Goal: Information Seeking & Learning: Learn about a topic

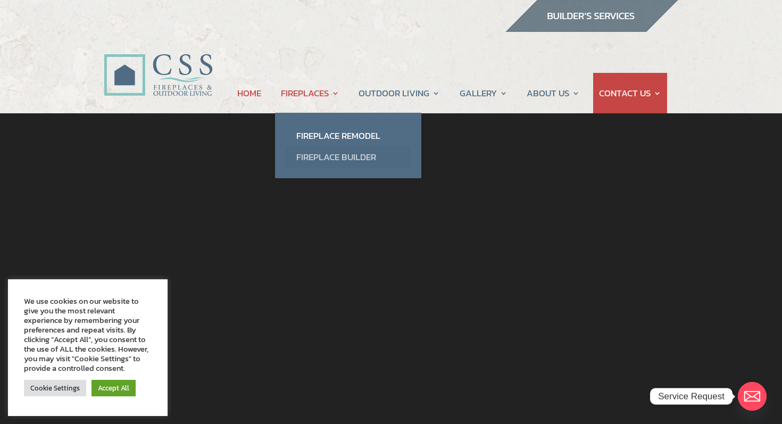
click at [313, 158] on link "Fireplace Builder" at bounding box center [348, 156] width 125 height 21
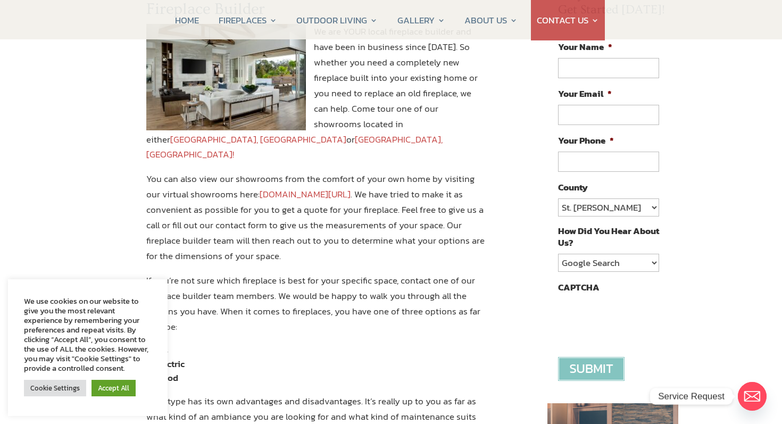
scroll to position [156, 0]
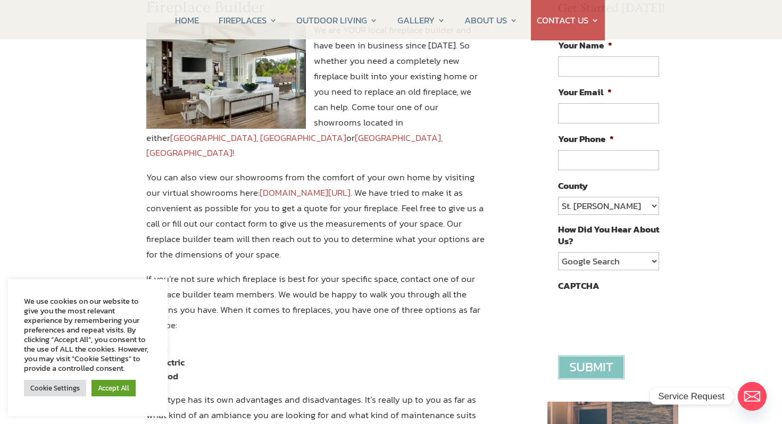
click at [328, 186] on link "www.constructionsolutionsflorida.com/virtual-showroom-tour/" at bounding box center [305, 193] width 91 height 14
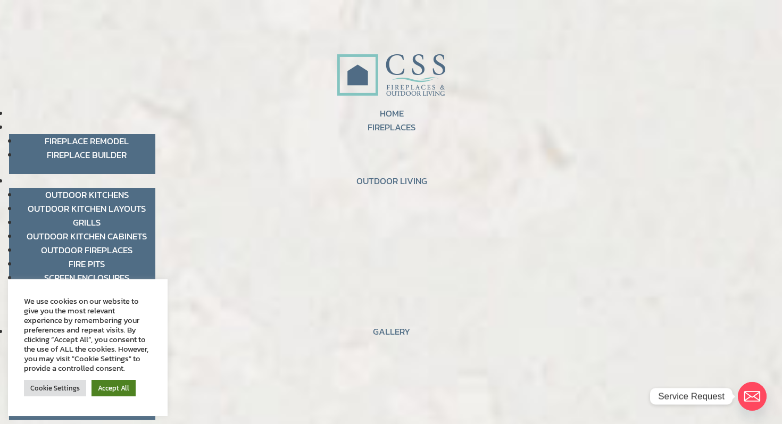
click at [115, 385] on link "Accept All" at bounding box center [113, 388] width 44 height 16
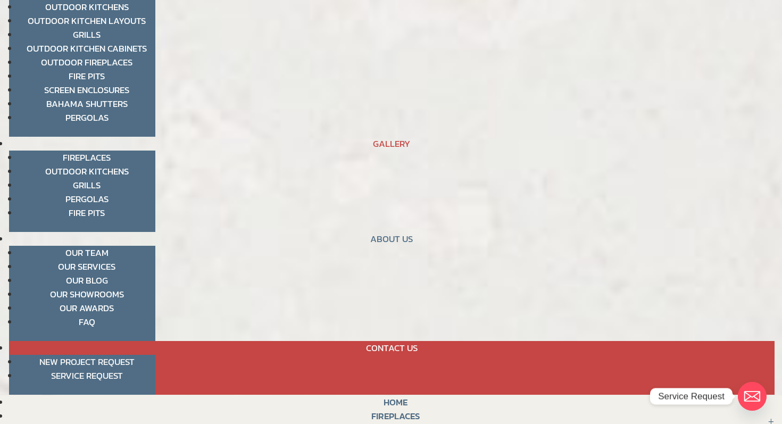
scroll to position [172, 0]
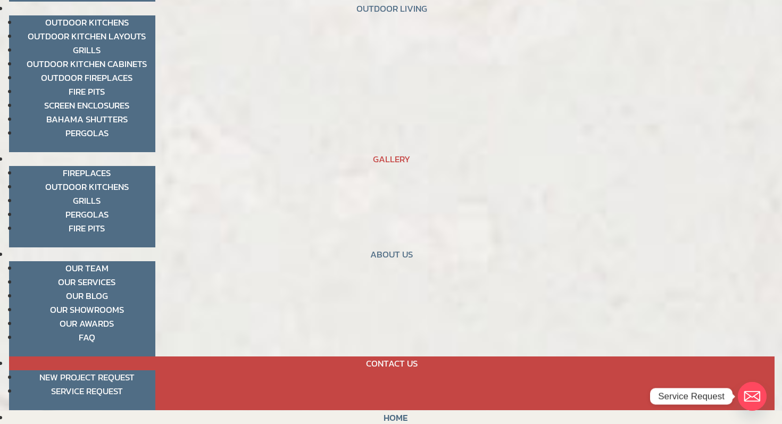
click at [103, 176] on link "Fireplaces" at bounding box center [87, 173] width 48 height 14
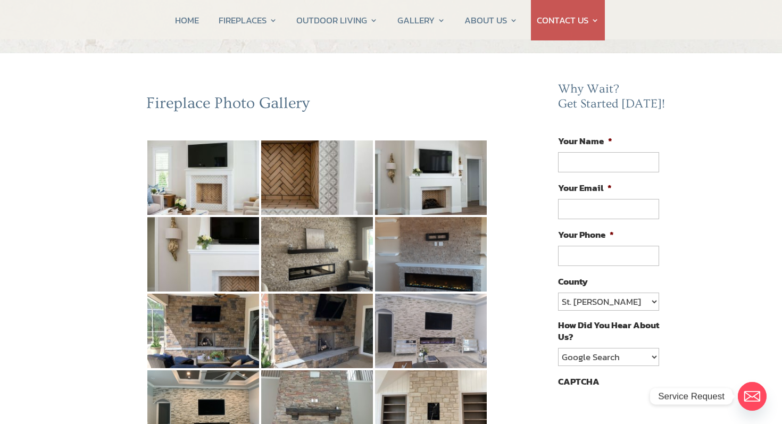
scroll to position [59, 0]
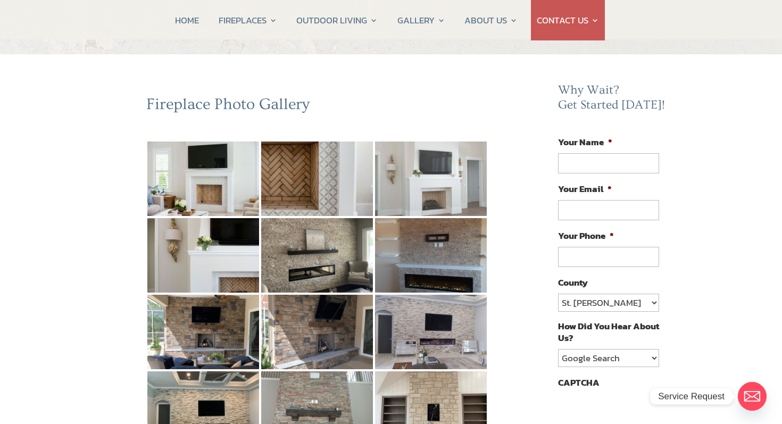
click at [414, 165] on img at bounding box center [431, 178] width 112 height 74
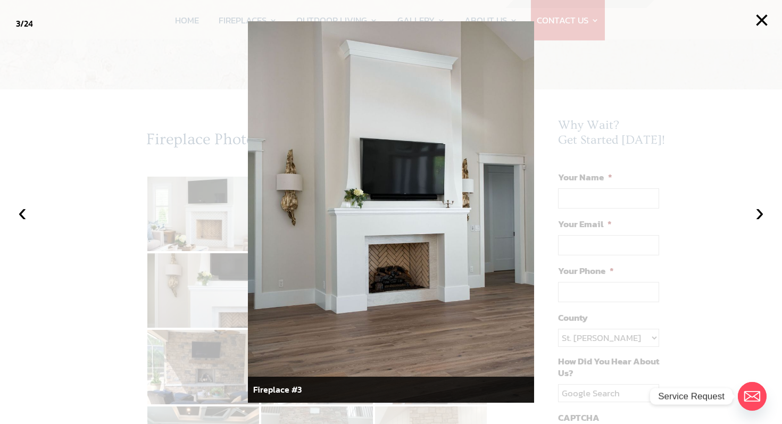
scroll to position [15, 0]
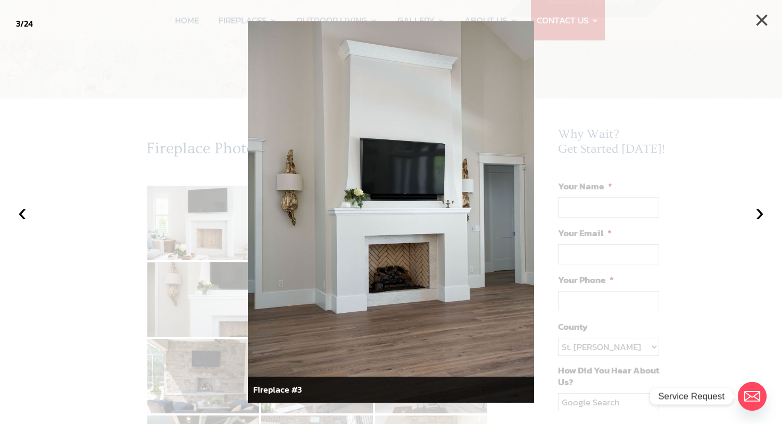
click at [763, 13] on button "×" at bounding box center [761, 20] width 23 height 23
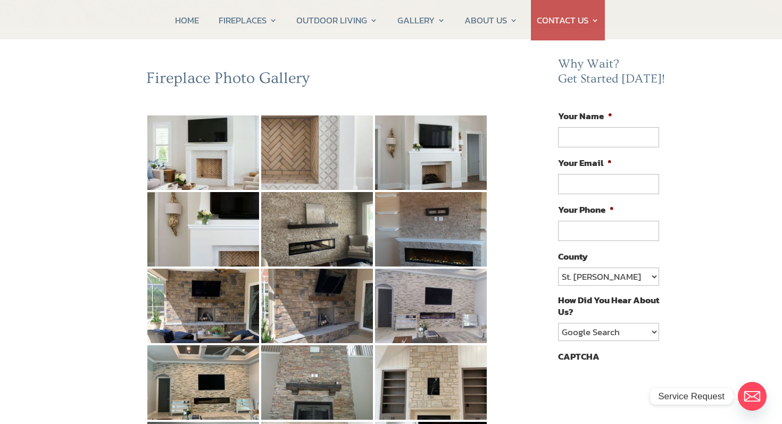
scroll to position [87, 0]
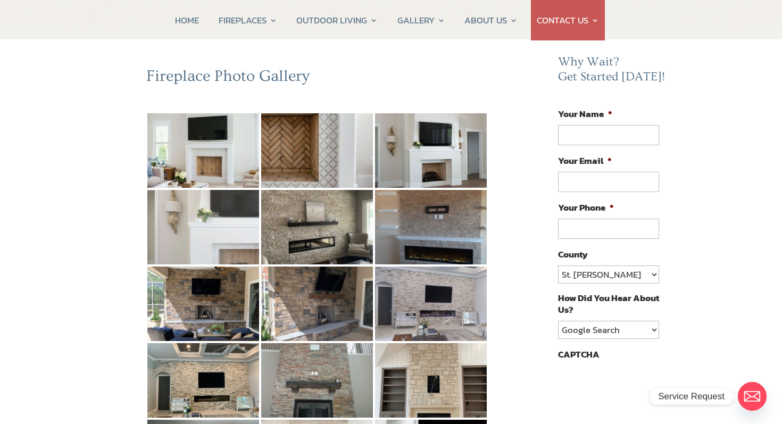
click at [162, 240] on img at bounding box center [203, 227] width 112 height 74
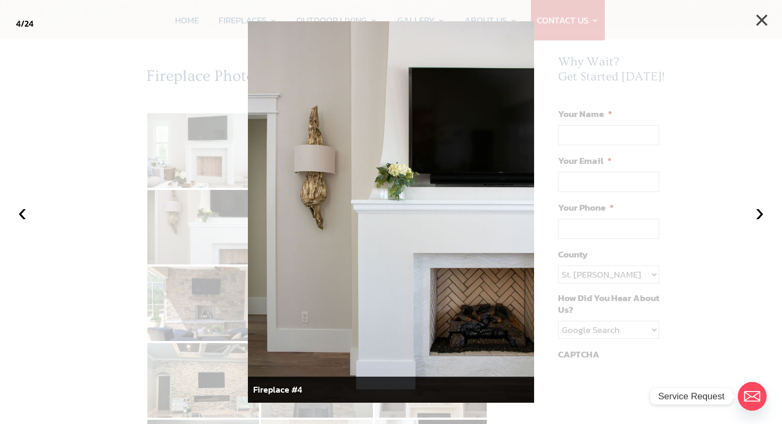
click at [756, 32] on button "×" at bounding box center [761, 20] width 23 height 23
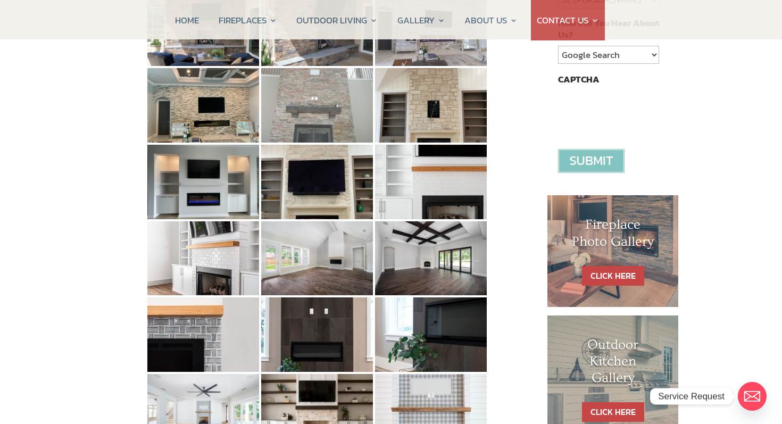
scroll to position [364, 0]
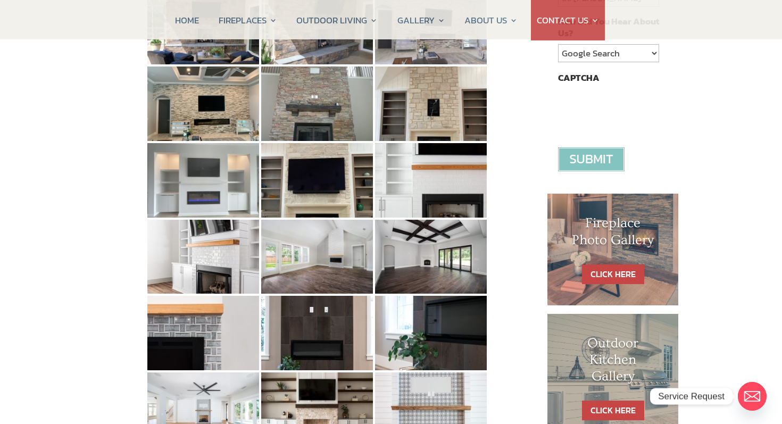
click at [210, 173] on img at bounding box center [203, 180] width 112 height 74
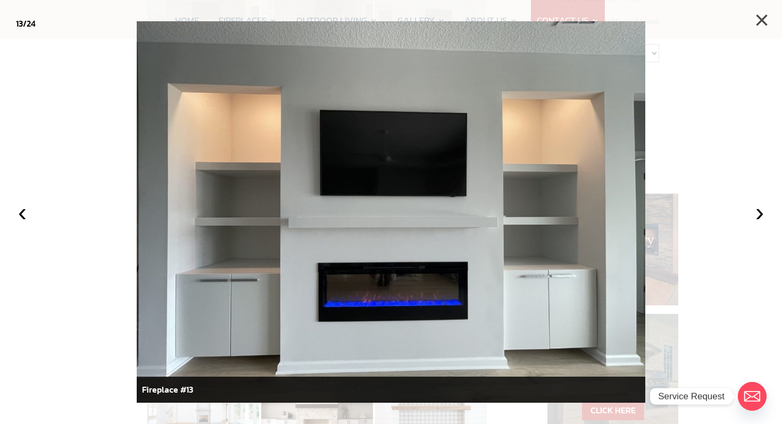
click at [764, 20] on button "×" at bounding box center [761, 20] width 23 height 23
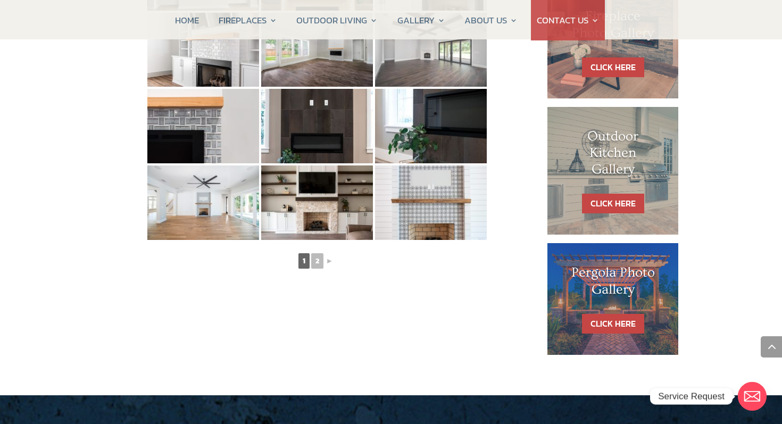
scroll to position [570, 0]
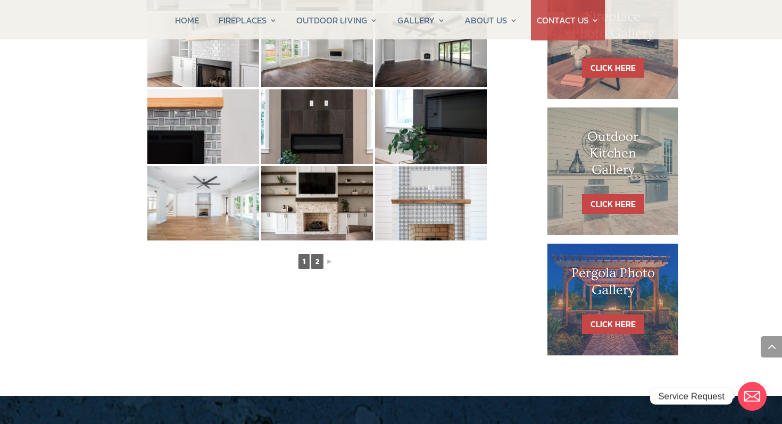
click at [317, 264] on link "2" at bounding box center [317, 261] width 12 height 15
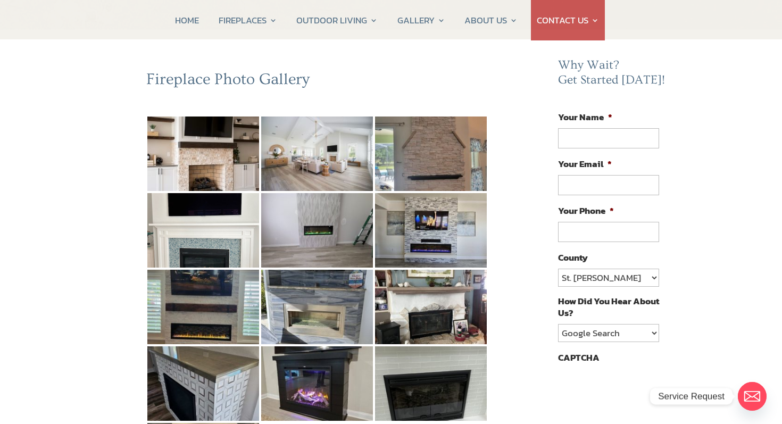
scroll to position [79, 0]
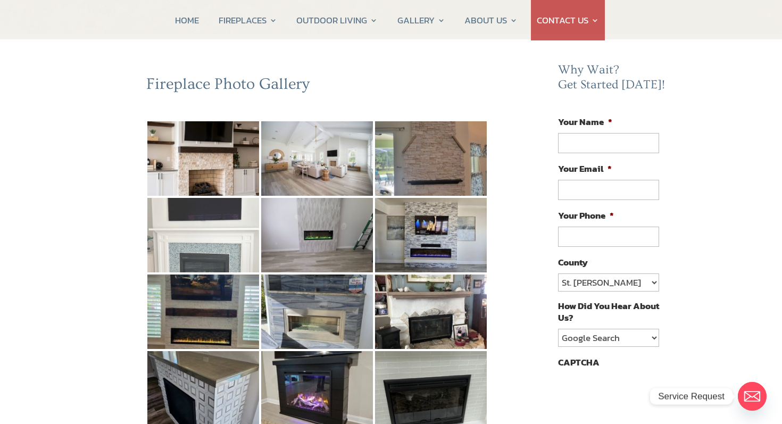
click at [206, 249] on img at bounding box center [203, 235] width 112 height 74
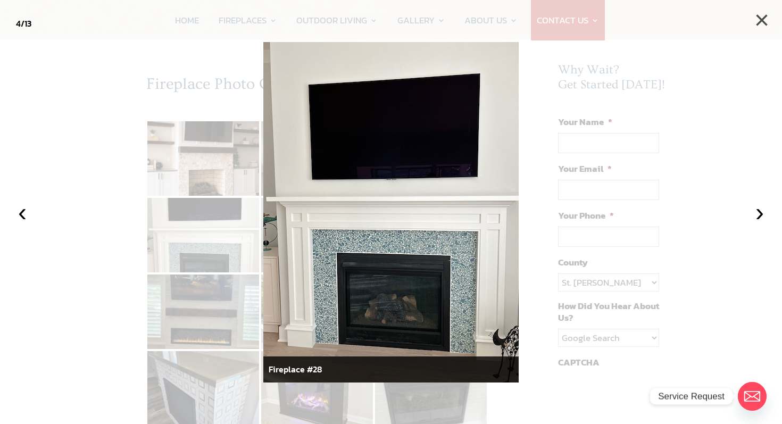
click at [758, 24] on button "×" at bounding box center [761, 20] width 23 height 23
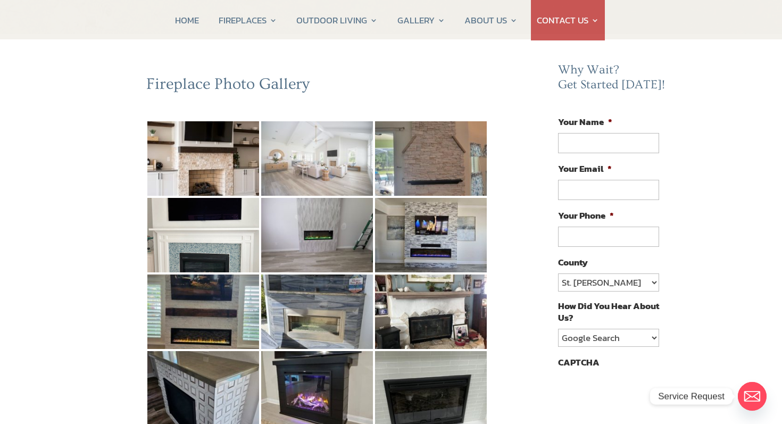
click at [325, 182] on img at bounding box center [317, 158] width 112 height 74
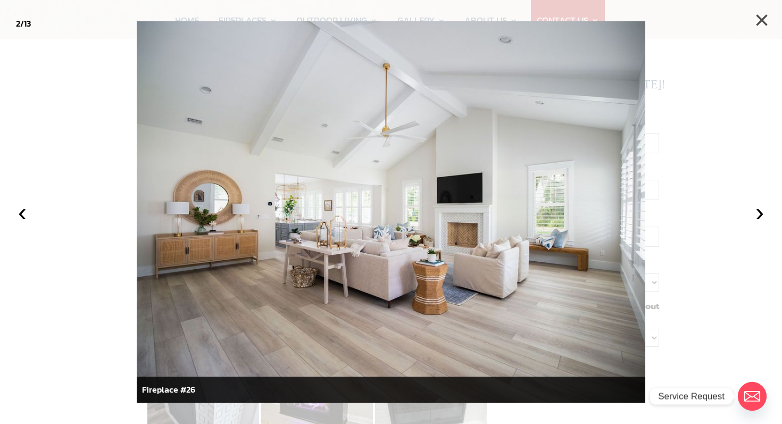
click at [766, 14] on button "×" at bounding box center [761, 20] width 23 height 23
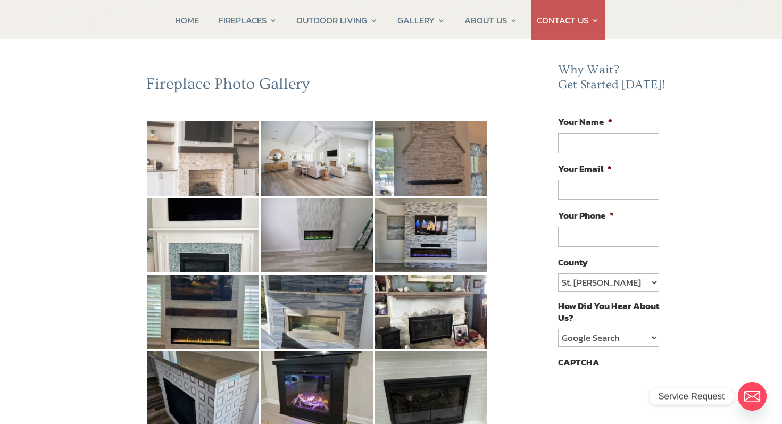
scroll to position [0, 0]
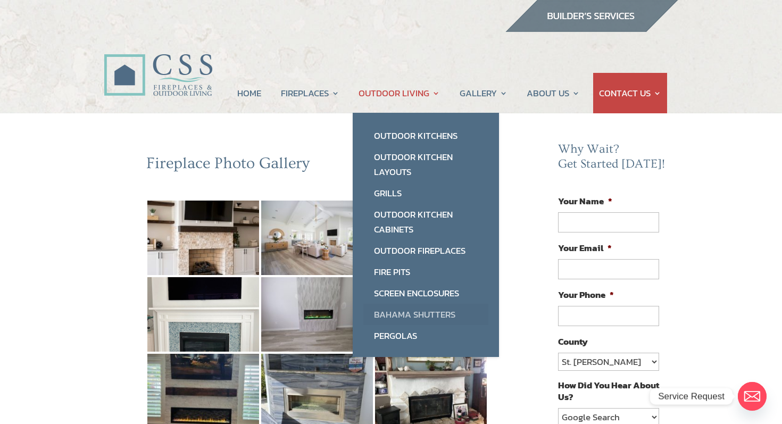
click at [384, 312] on link "Bahama Shutters" at bounding box center [425, 314] width 125 height 21
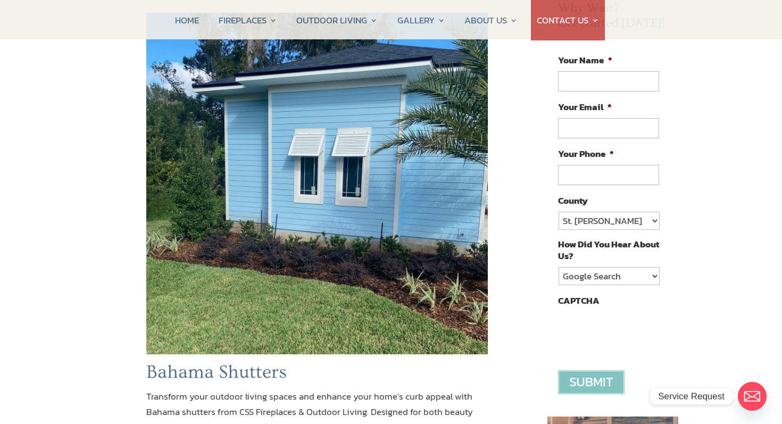
scroll to position [139, 0]
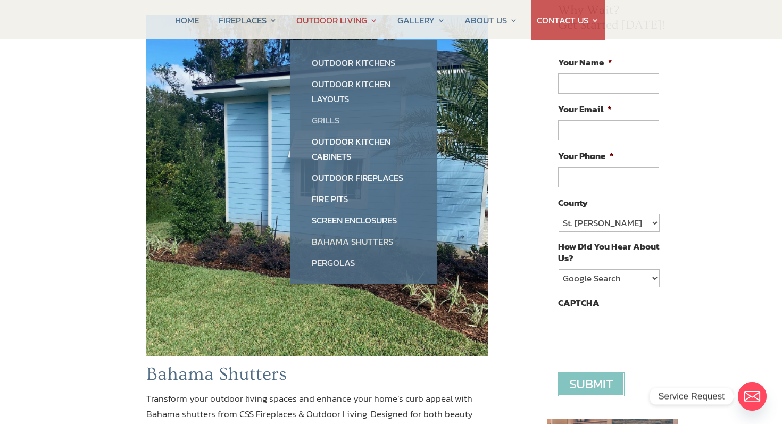
click at [329, 121] on link "Grills" at bounding box center [363, 120] width 125 height 21
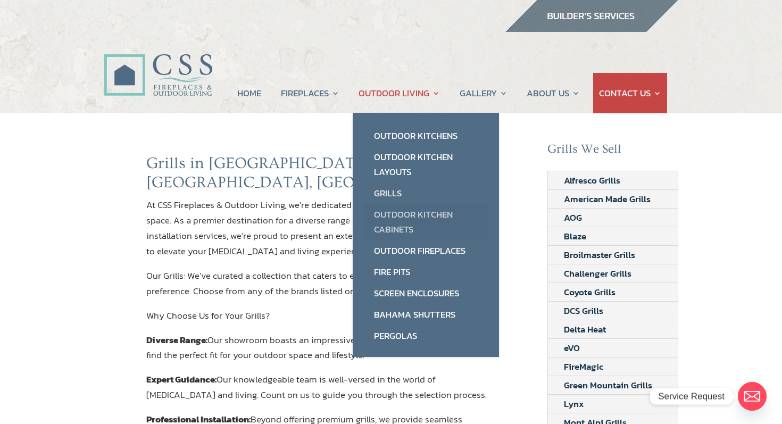
click at [381, 220] on link "Outdoor Kitchen Cabinets" at bounding box center [425, 222] width 125 height 36
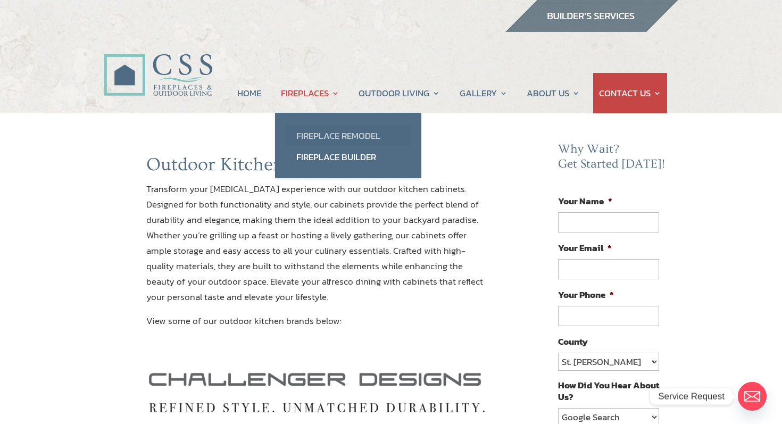
click at [308, 139] on link "Fireplace Remodel" at bounding box center [348, 135] width 125 height 21
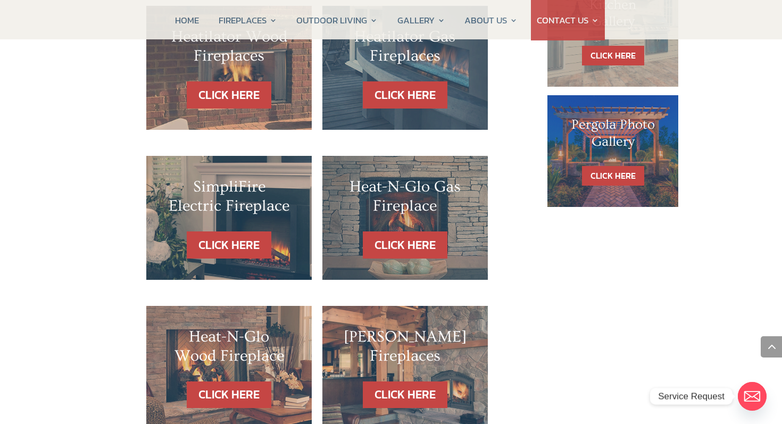
scroll to position [714, 0]
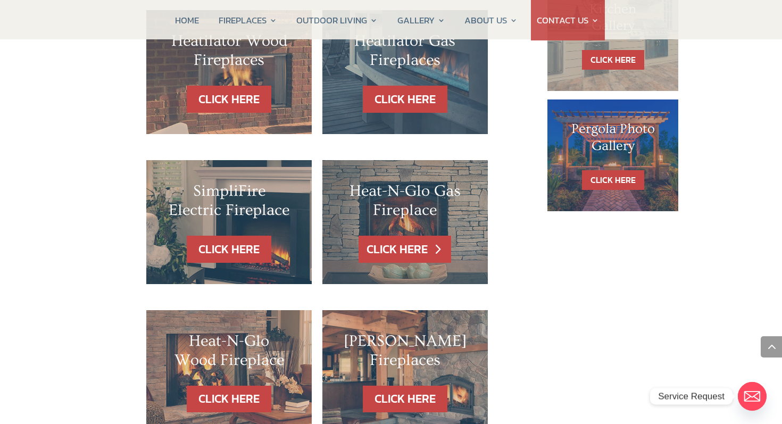
click at [405, 236] on link "CLICK HERE" at bounding box center [404, 249] width 93 height 27
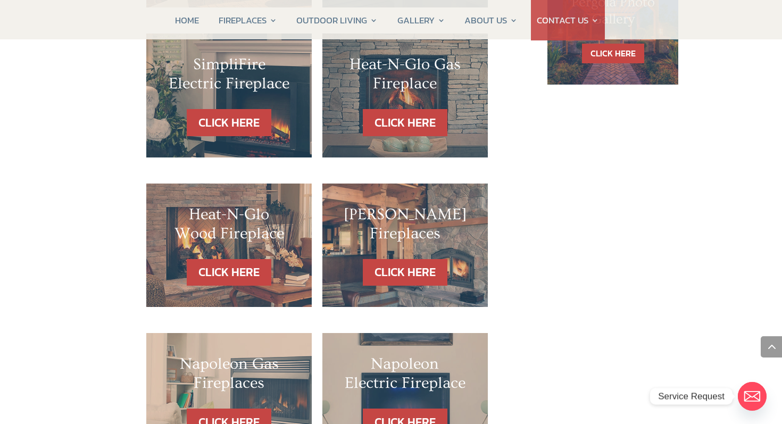
scroll to position [842, 0]
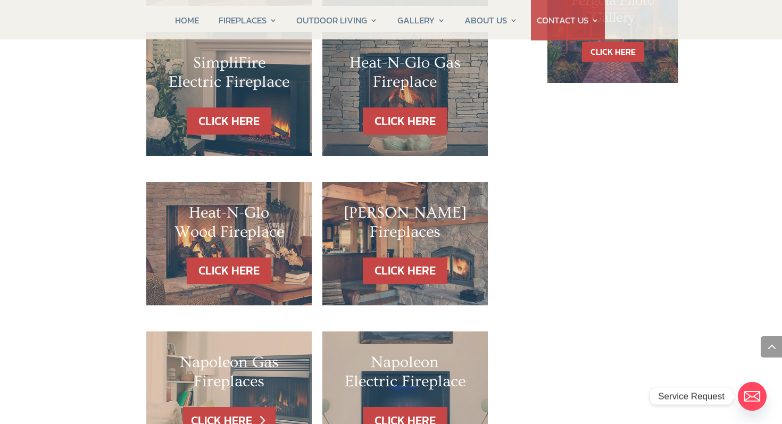
click at [205, 407] on link "CLICK HERE" at bounding box center [229, 420] width 93 height 27
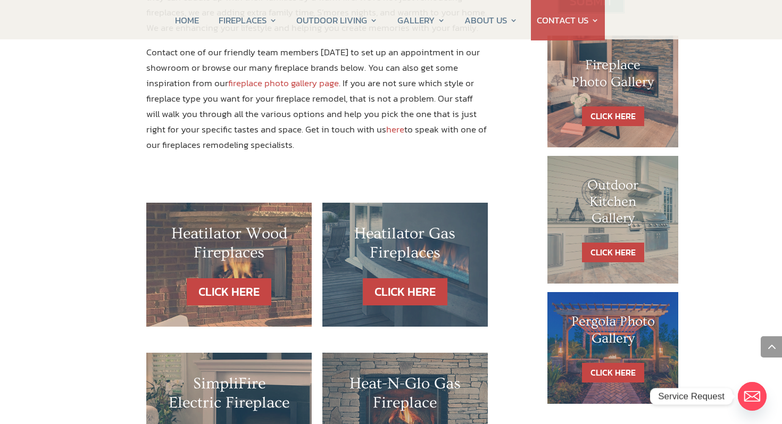
scroll to position [521, 0]
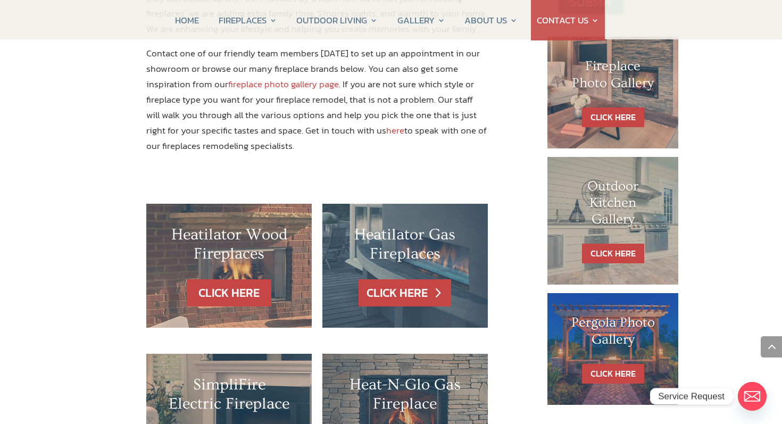
click at [406, 279] on link "CLICK HERE" at bounding box center [404, 292] width 93 height 27
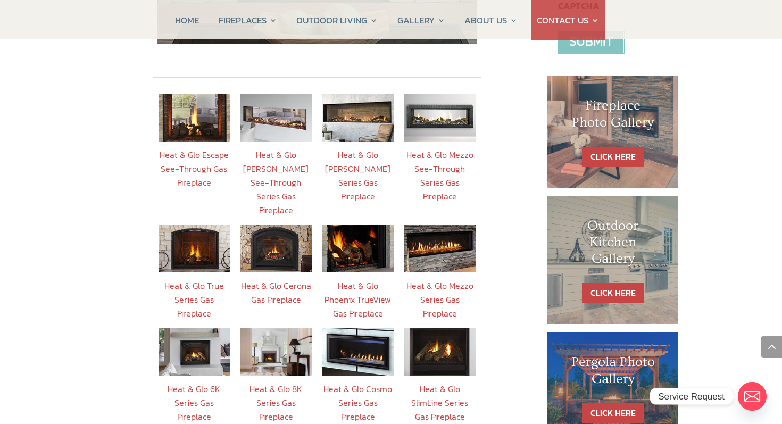
scroll to position [437, 0]
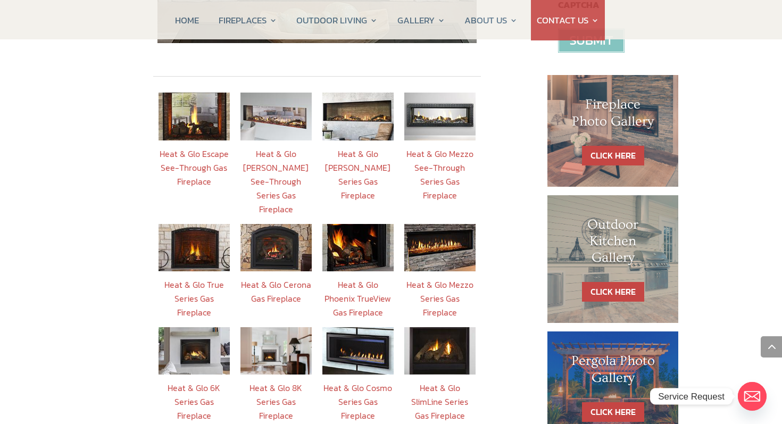
click at [345, 278] on link "Heat & Glo Phoenix TrueView Gas Fireplace" at bounding box center [357, 298] width 66 height 40
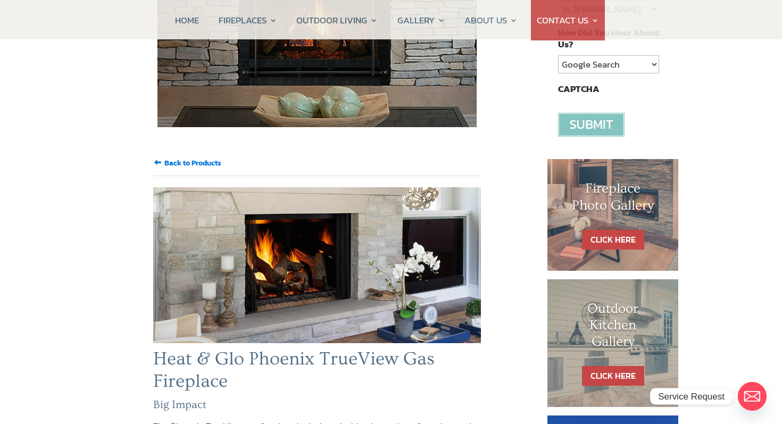
scroll to position [405, 0]
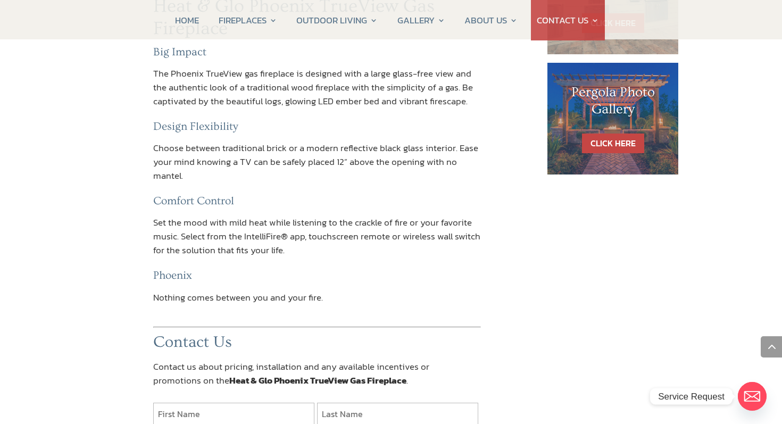
scroll to position [715, 0]
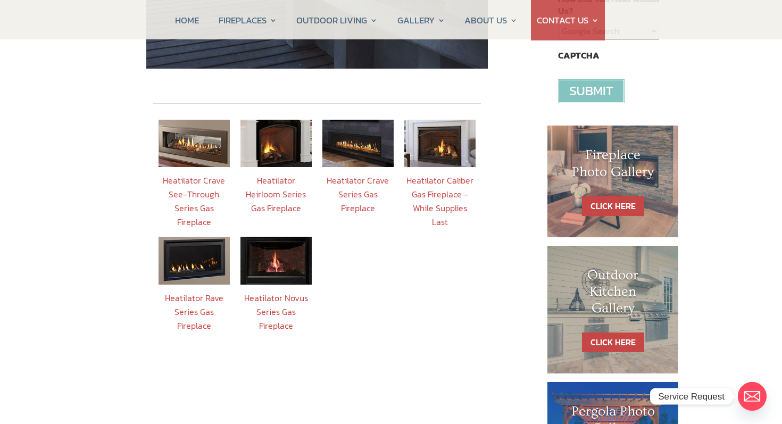
scroll to position [390, 0]
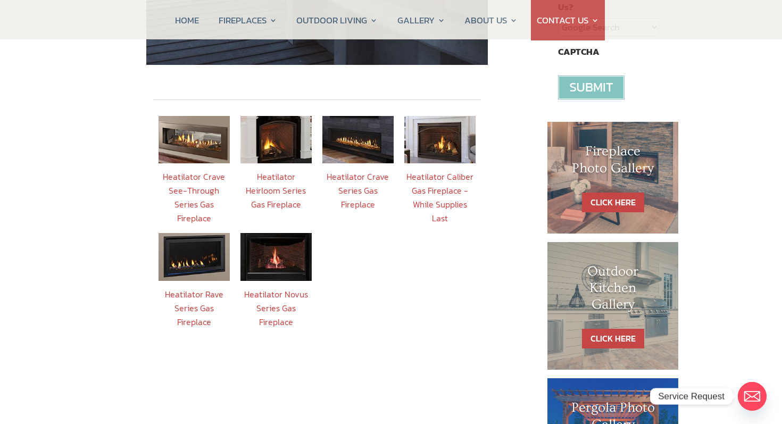
click at [444, 172] on link "Heatilator Caliber Gas Fireplace - While Supplies Last" at bounding box center [439, 197] width 67 height 54
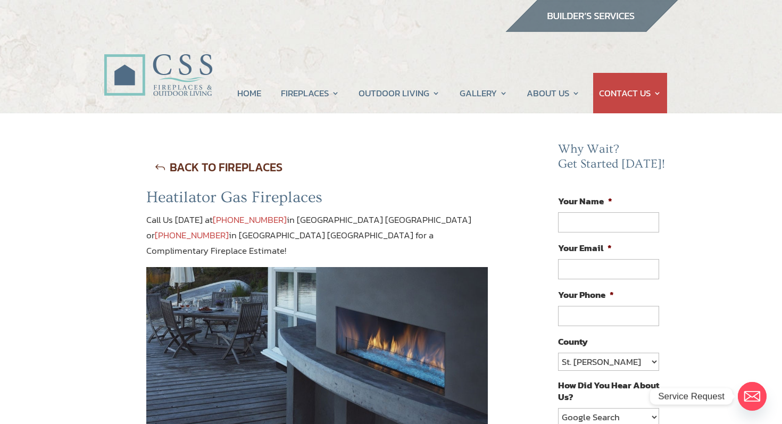
scroll to position [390, 0]
